Goal: Task Accomplishment & Management: Use online tool/utility

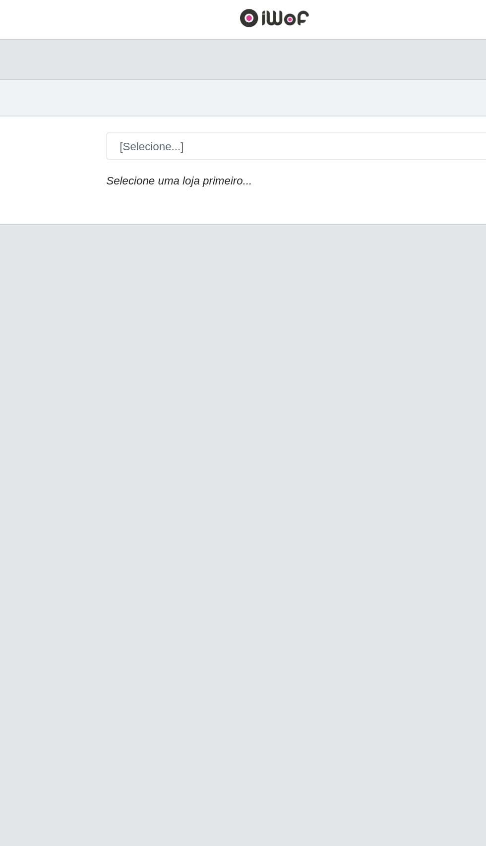
scroll to position [9, 0]
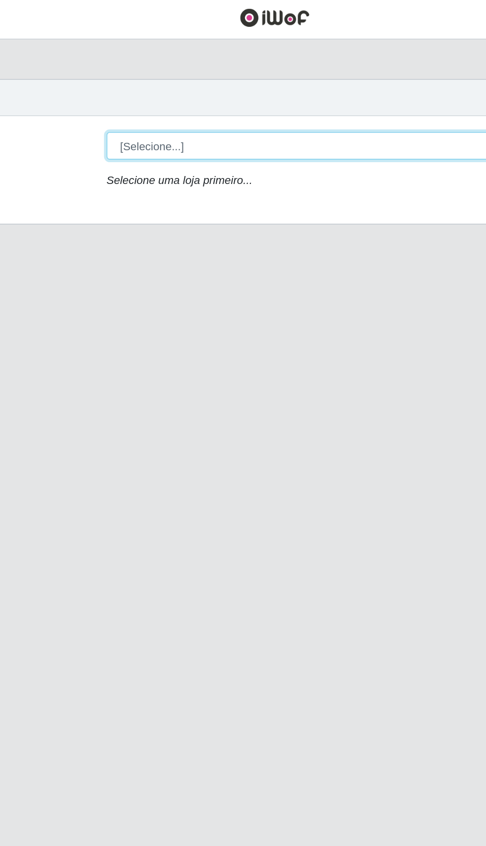
click at [228, 92] on select "[Selecione...] Extraplus - [GEOGRAPHIC_DATA] 03 - [GEOGRAPHIC_DATA]" at bounding box center [299, 93] width 323 height 17
select select "468"
click at [138, 85] on select "[Selecione...] Extraplus - [GEOGRAPHIC_DATA] 03 - [GEOGRAPHIC_DATA]" at bounding box center [299, 93] width 323 height 17
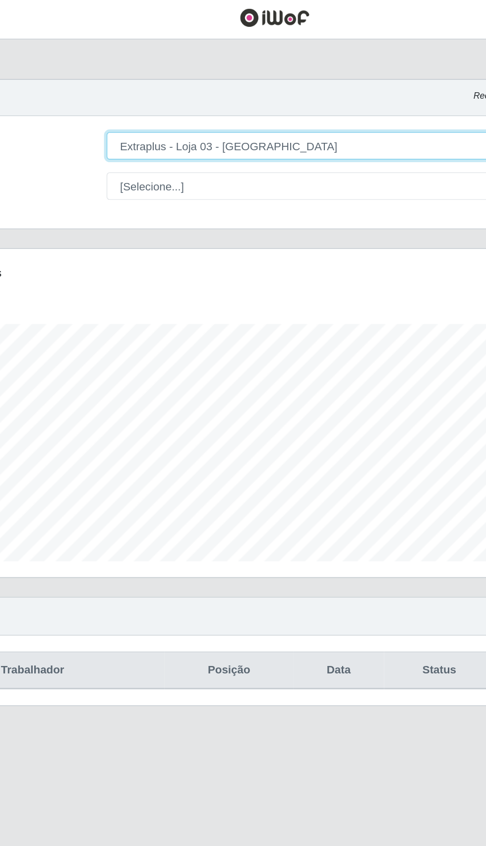
scroll to position [205, 455]
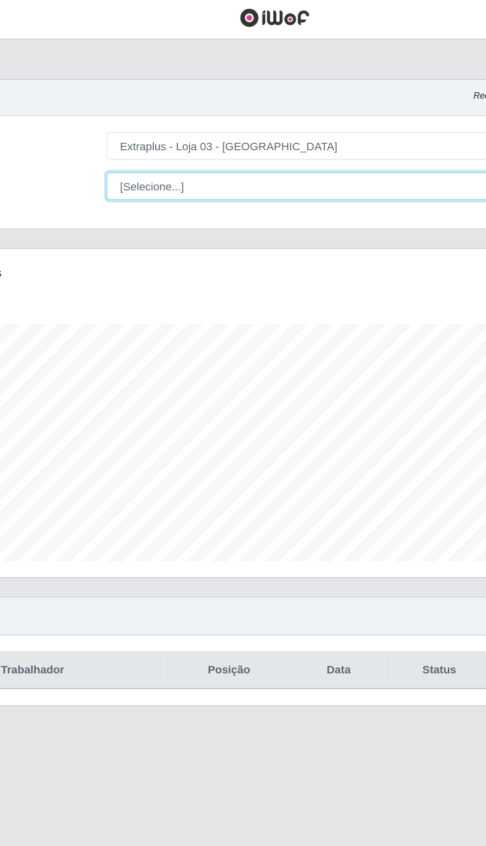
click at [247, 111] on select "[Selecione...] Repositor Repositor + Repositor ++" at bounding box center [299, 119] width 323 height 17
select select "24"
click at [138, 111] on select "[Selecione...] Repositor Repositor + Repositor ++" at bounding box center [299, 119] width 323 height 17
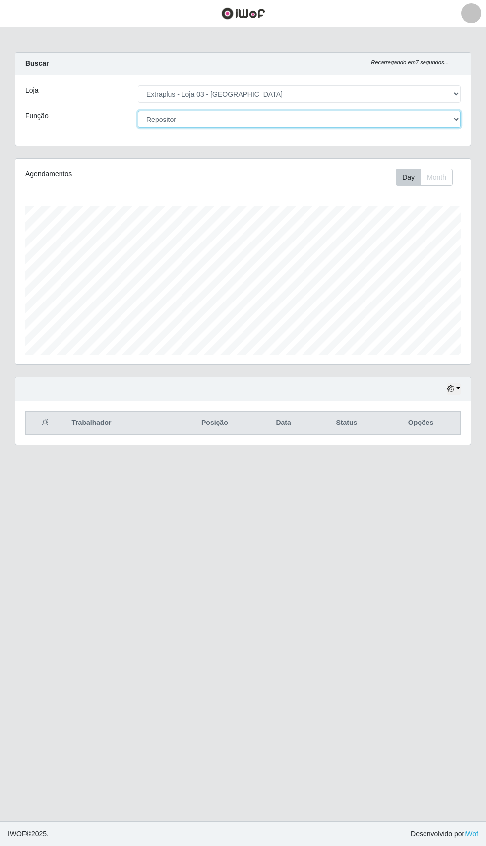
scroll to position [0, 0]
click at [290, 125] on select "[Selecione...] Repositor Repositor + Repositor ++" at bounding box center [299, 119] width 323 height 17
click at [458, 387] on button "button" at bounding box center [454, 388] width 14 height 11
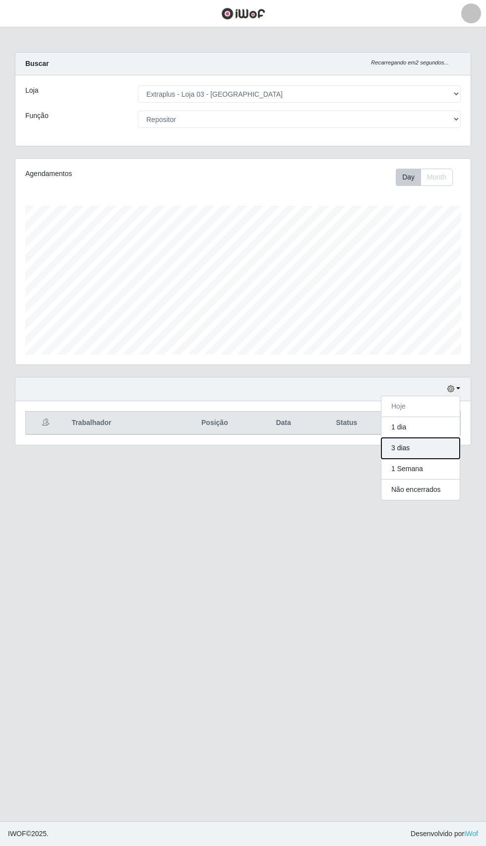
click at [438, 446] on button "3 dias" at bounding box center [420, 448] width 78 height 21
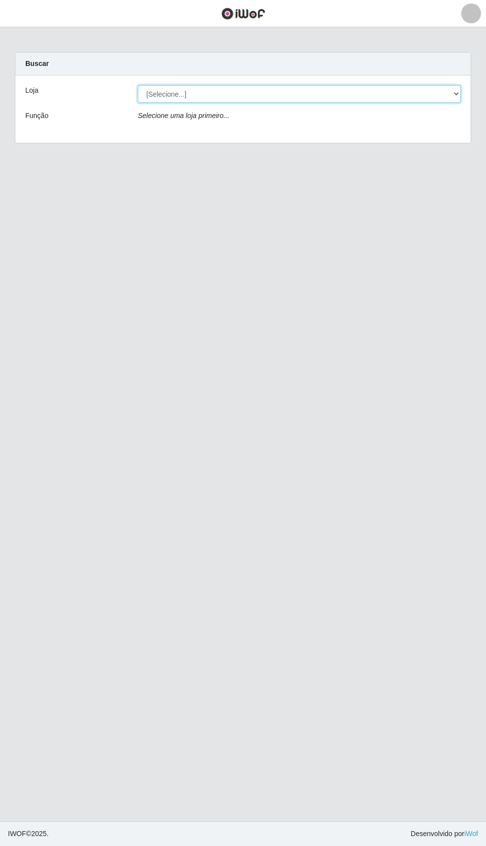
click at [342, 89] on select "[Selecione...] Extraplus - [GEOGRAPHIC_DATA] 03 - [GEOGRAPHIC_DATA]" at bounding box center [299, 93] width 323 height 17
select select "468"
click at [138, 85] on select "[Selecione...] Extraplus - [GEOGRAPHIC_DATA] 03 - [GEOGRAPHIC_DATA]" at bounding box center [299, 93] width 323 height 17
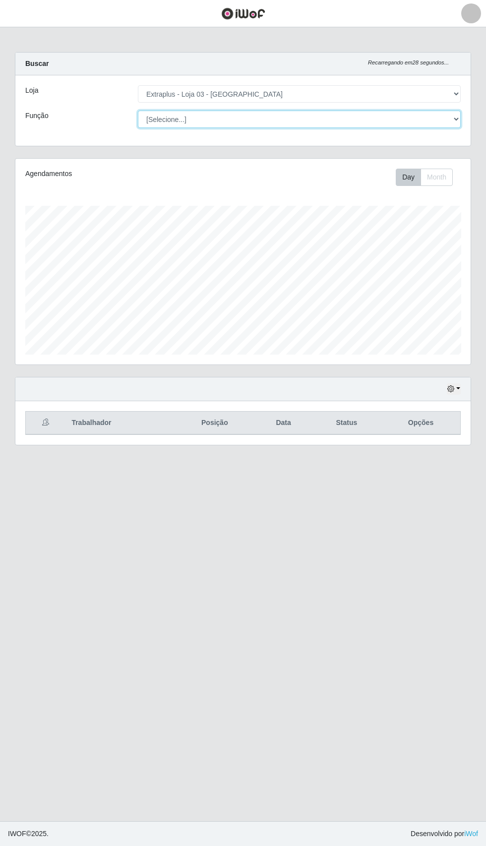
click at [361, 119] on select "[Selecione...] Repositor Repositor + Repositor ++" at bounding box center [299, 119] width 323 height 17
select select "24"
click at [138, 111] on select "[Selecione...] Repositor Repositor + Repositor ++" at bounding box center [299, 119] width 323 height 17
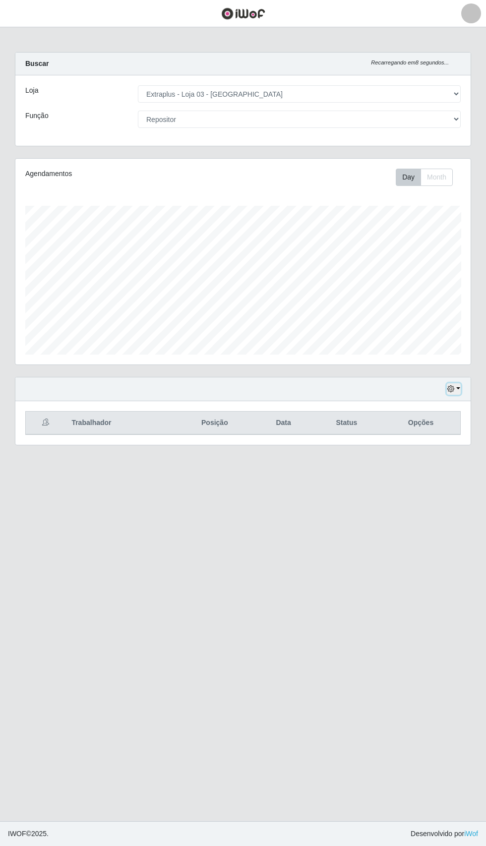
click at [454, 385] on icon "button" at bounding box center [450, 388] width 7 height 7
click at [441, 444] on button "3 dias" at bounding box center [420, 448] width 78 height 21
click at [458, 387] on button "button" at bounding box center [454, 388] width 14 height 11
click at [441, 466] on button "1 Semana" at bounding box center [420, 469] width 78 height 21
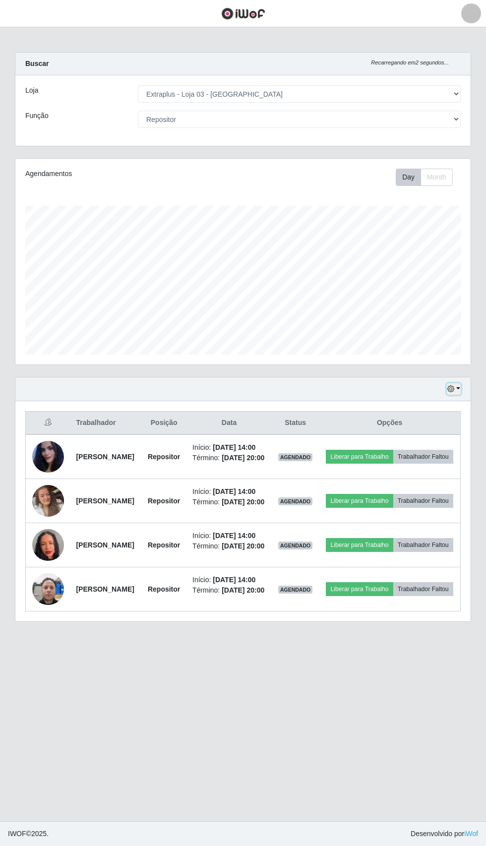
click at [459, 387] on button "button" at bounding box center [454, 388] width 14 height 11
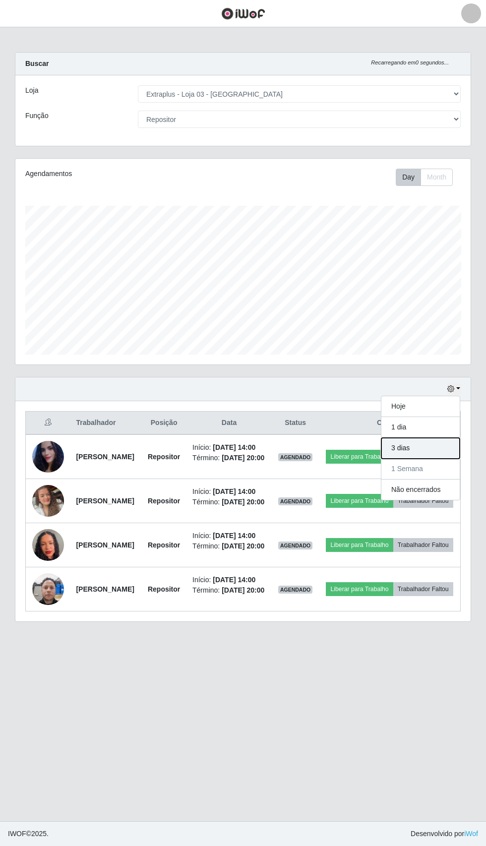
click at [443, 447] on button "3 dias" at bounding box center [420, 448] width 78 height 21
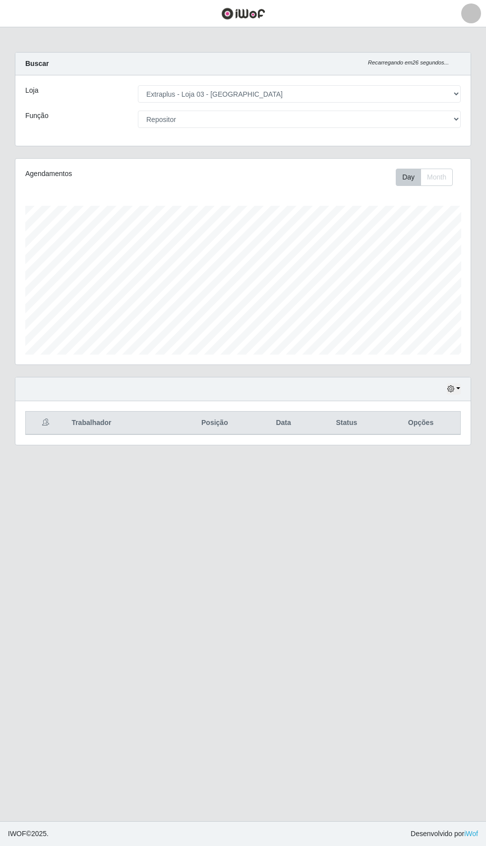
click at [480, 379] on div "Carregando... Buscar Recarregando em 26 segundos... Loja [Selecione...] Extrapl…" at bounding box center [243, 254] width 486 height 405
click at [454, 387] on icon "button" at bounding box center [450, 388] width 7 height 7
click at [438, 464] on button "1 Semana" at bounding box center [420, 469] width 78 height 21
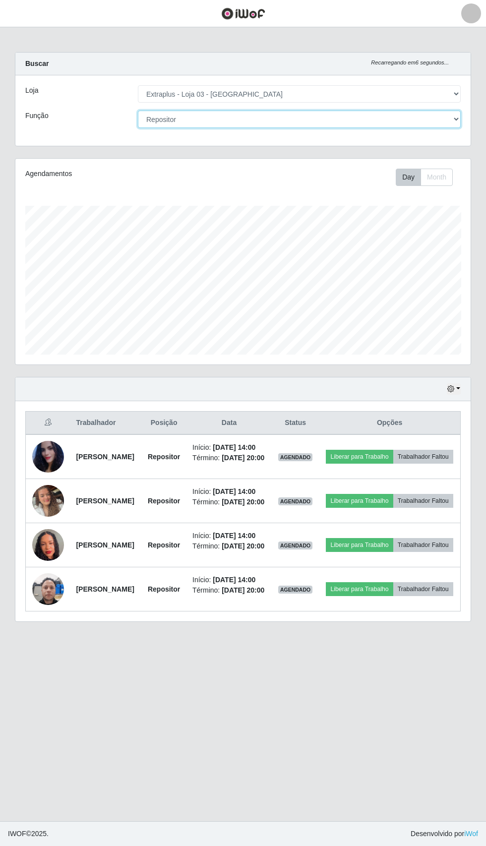
click at [289, 122] on select "[Selecione...] Repositor Repositor + Repositor ++" at bounding box center [299, 119] width 323 height 17
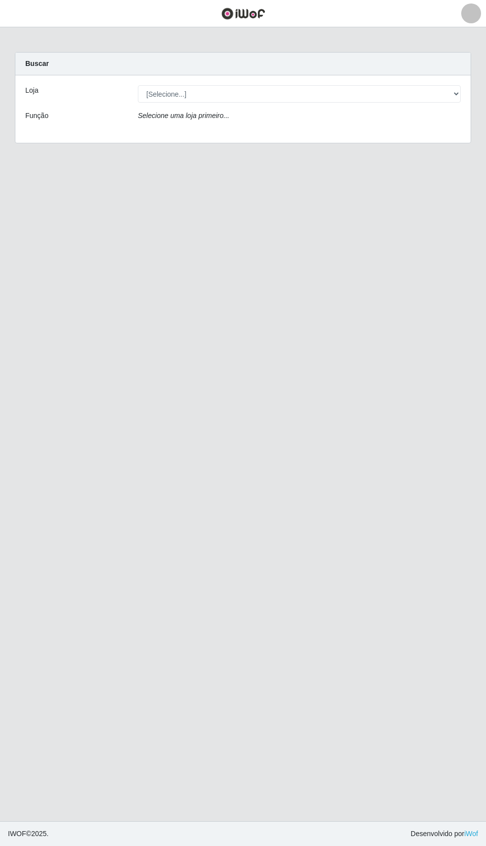
click at [312, 133] on div "Loja [Selecione...] Extraplus - Loja 03 - [GEOGRAPHIC_DATA] Função Selecione um…" at bounding box center [242, 108] width 455 height 67
click at [326, 88] on select "[Selecione...] Extraplus - [GEOGRAPHIC_DATA] 03 - [GEOGRAPHIC_DATA]" at bounding box center [299, 93] width 323 height 17
select select "468"
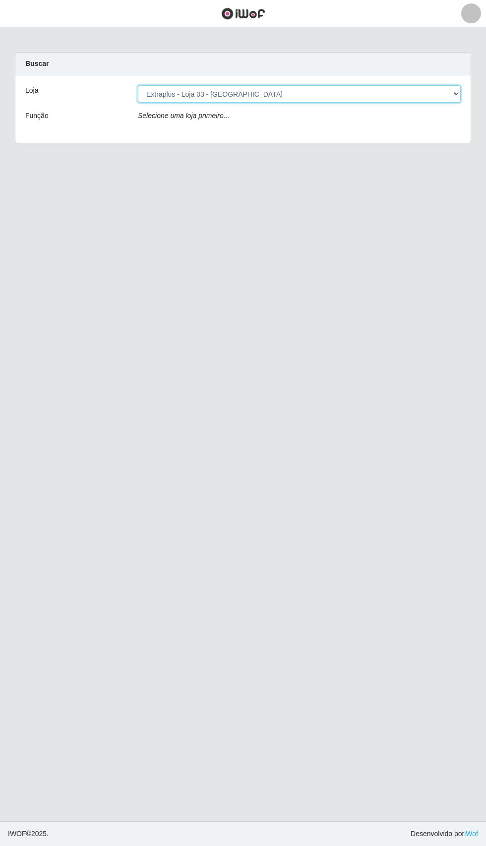
click at [138, 85] on select "[Selecione...] Extraplus - [GEOGRAPHIC_DATA] 03 - [GEOGRAPHIC_DATA]" at bounding box center [299, 93] width 323 height 17
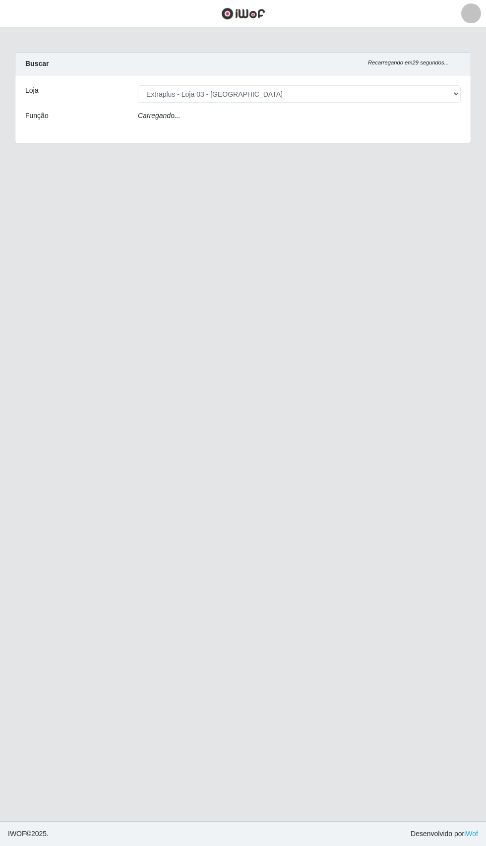
click at [303, 116] on div "Carregando..." at bounding box center [299, 118] width 338 height 14
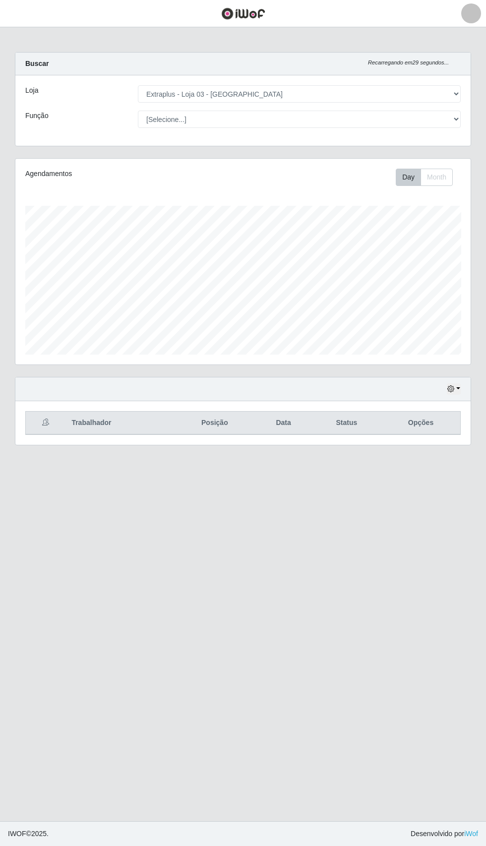
scroll to position [205, 455]
click at [277, 123] on select "[Selecione...] Repositor Repositor + Repositor ++" at bounding box center [299, 119] width 323 height 17
click at [138, 111] on select "[Selecione...] Repositor Repositor + Repositor ++" at bounding box center [299, 119] width 323 height 17
click at [458, 387] on button "button" at bounding box center [454, 388] width 14 height 11
click at [441, 460] on button "1 Semana" at bounding box center [420, 469] width 78 height 21
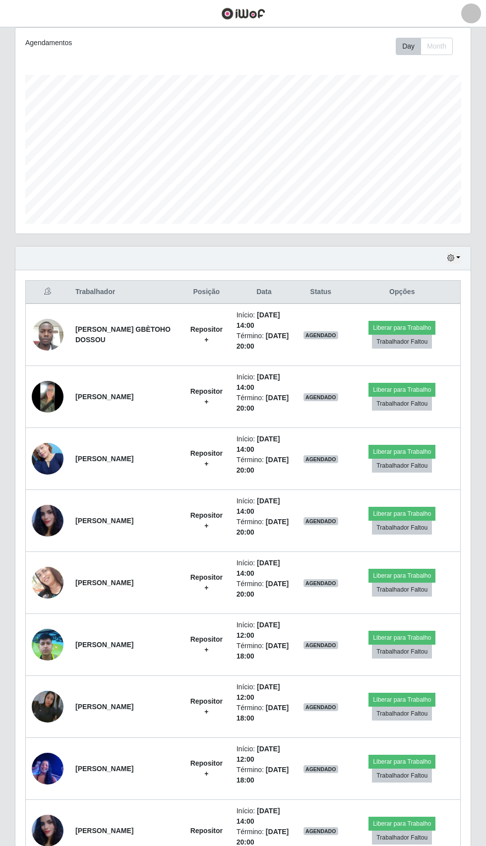
scroll to position [131, 0]
